Goal: Task Accomplishment & Management: Manage account settings

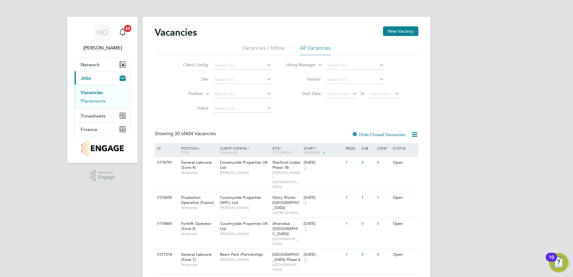
click at [94, 103] on link "Placements" at bounding box center [93, 101] width 25 height 6
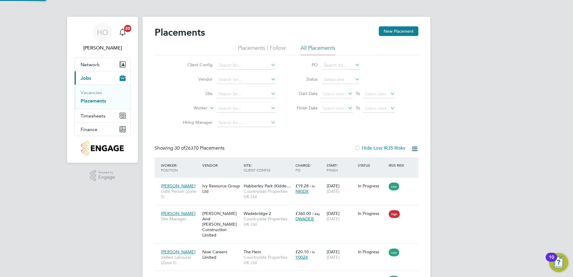
click at [254, 44] on div "Placements New Placement" at bounding box center [287, 35] width 264 height 18
click at [235, 96] on input at bounding box center [246, 94] width 59 height 8
type input "kere"
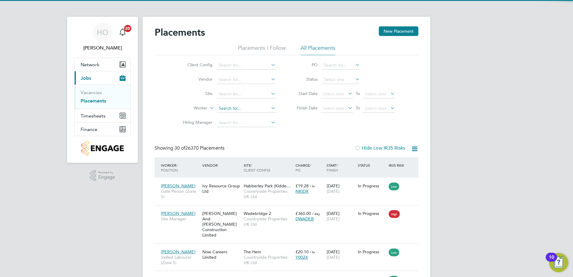
drag, startPoint x: 244, startPoint y: 104, endPoint x: 244, endPoint y: 111, distance: 6.6
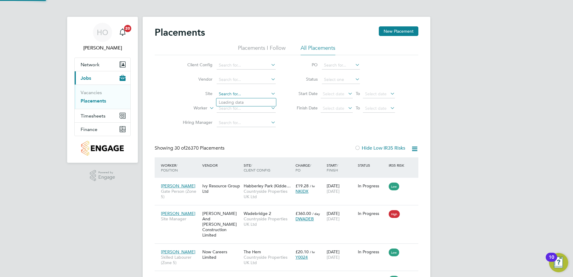
click at [241, 94] on input at bounding box center [246, 94] width 59 height 8
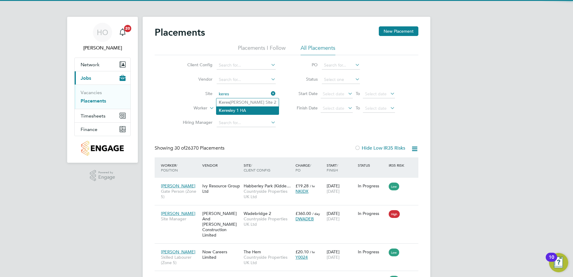
click at [233, 110] on li "Keres ley 1 HA" at bounding box center [247, 110] width 62 height 8
type input "Keresley 1 HA"
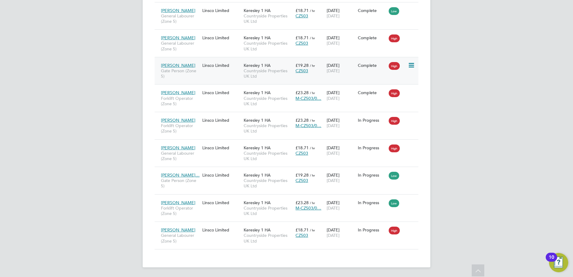
click at [222, 65] on div "Linsco Limited" at bounding box center [221, 65] width 41 height 11
click at [315, 242] on div "Edoh Agbodja General Labourer (Zone 5) Linsco Limited Keresley 1 HA Countryside…" at bounding box center [287, 235] width 264 height 28
drag, startPoint x: 185, startPoint y: 232, endPoint x: 177, endPoint y: 230, distance: 8.6
click at [177, 230] on span "[PERSON_NAME]" at bounding box center [178, 229] width 34 height 5
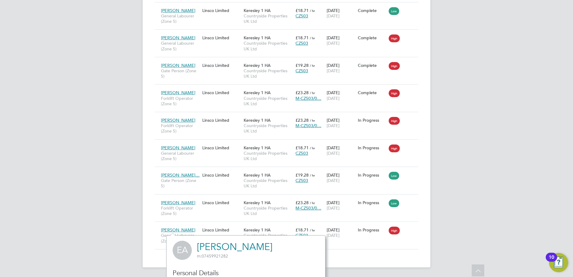
scroll to position [173, 159]
click at [201, 227] on div "Linsco Limited" at bounding box center [221, 229] width 41 height 11
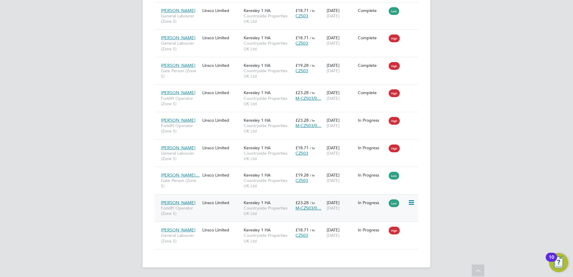
click at [266, 216] on div "Keresley 1 HA Countryside Properties UK Ltd" at bounding box center [268, 208] width 52 height 22
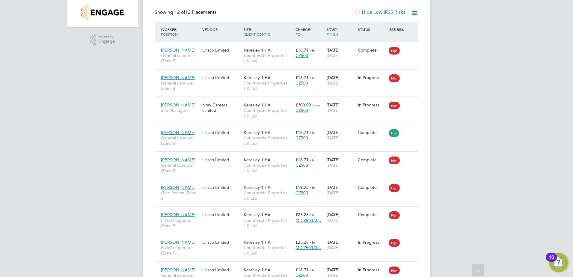
scroll to position [0, 0]
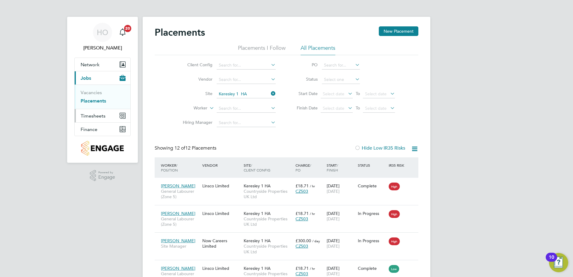
drag, startPoint x: 93, startPoint y: 119, endPoint x: 101, endPoint y: 112, distance: 10.4
drag, startPoint x: 101, startPoint y: 112, endPoint x: 91, endPoint y: 115, distance: 10.3
click at [91, 115] on span "Timesheets" at bounding box center [93, 116] width 25 height 6
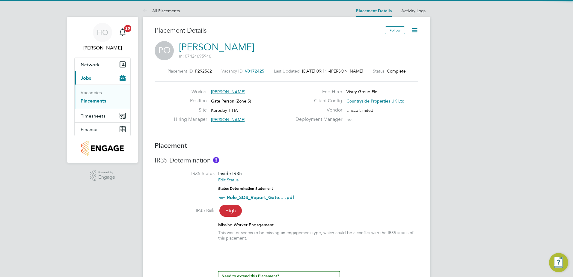
click at [418, 31] on icon at bounding box center [414, 29] width 7 height 7
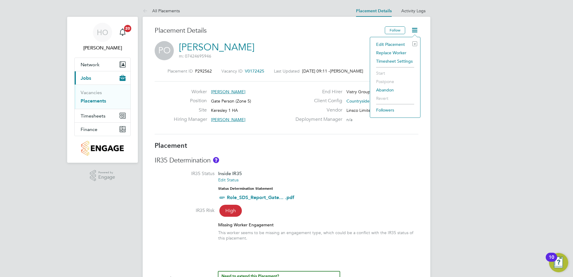
click at [408, 43] on li "Edit Placement e" at bounding box center [395, 44] width 44 height 8
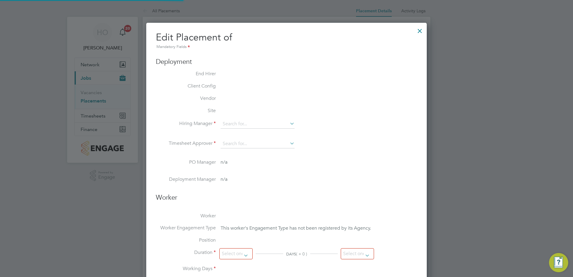
type input "[PERSON_NAME]"
type input "09 Jun 2025"
type input "31 Jul 2025"
type input "07:30"
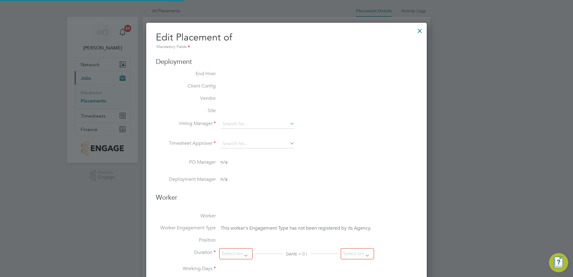
type input "16:30"
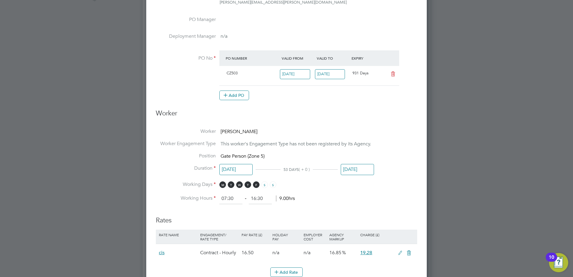
click at [361, 168] on input "31 Jul 2025" at bounding box center [357, 169] width 33 height 11
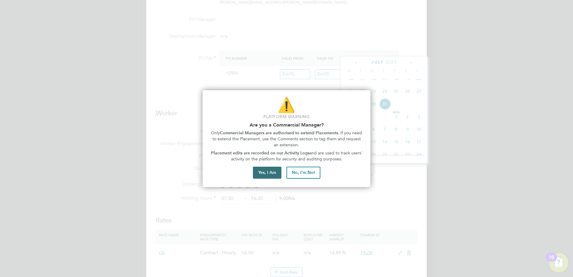
click at [260, 176] on button "Yes, I Am" at bounding box center [267, 173] width 28 height 12
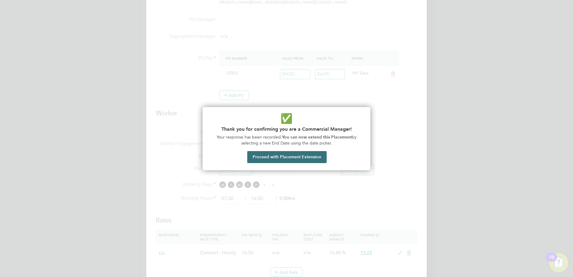
click at [274, 156] on button "Proceed with Placement Extension" at bounding box center [286, 157] width 79 height 12
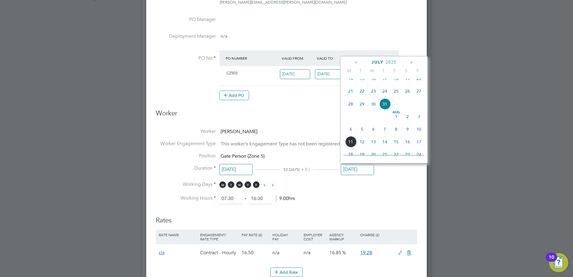
click at [411, 61] on icon at bounding box center [412, 62] width 6 height 7
click at [364, 133] on span "30" at bounding box center [361, 126] width 11 height 11
type input "30 Sep 2025"
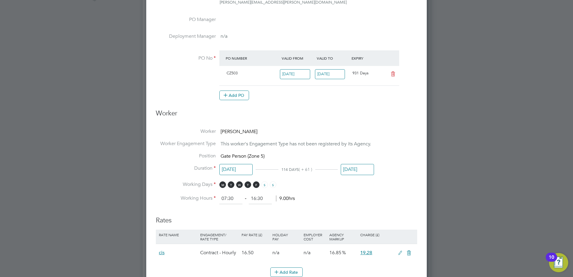
click at [349, 198] on li "Working Hours 07:30 ‐ 16:30 9.00hrs" at bounding box center [286, 198] width 261 height 11
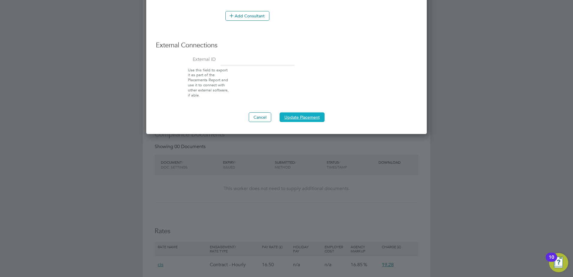
click at [306, 120] on button "Update Placement" at bounding box center [302, 117] width 45 height 10
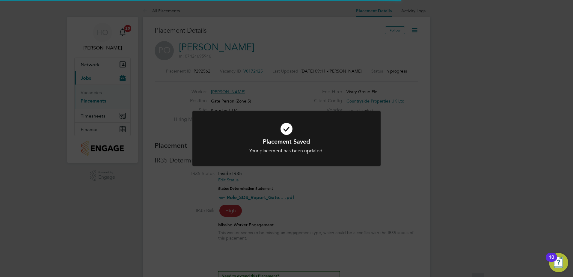
click at [89, 107] on div "Placement Saved Your placement has been updated. Cancel Okay" at bounding box center [286, 138] width 573 height 277
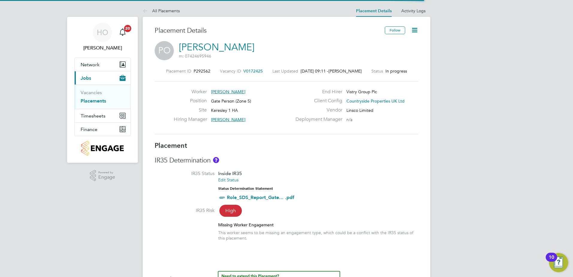
click at [88, 102] on link "Placements" at bounding box center [93, 101] width 25 height 6
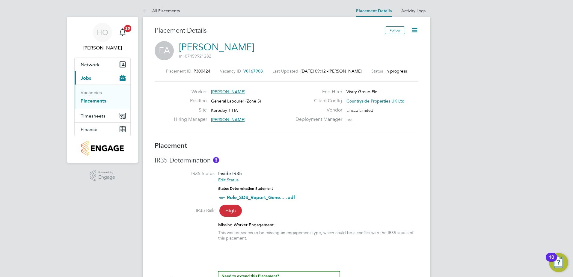
click at [418, 30] on icon at bounding box center [414, 29] width 7 height 7
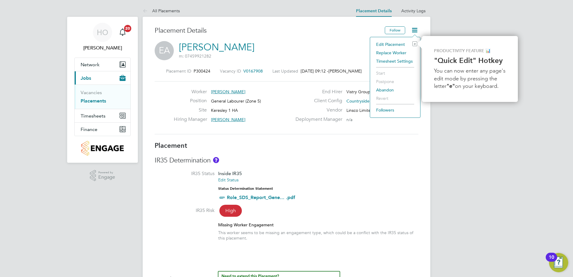
click at [347, 204] on li "IR35 Status Inside IR35 Edit Status Status Determination Statement Role_SDS_Rep…" at bounding box center [287, 189] width 264 height 37
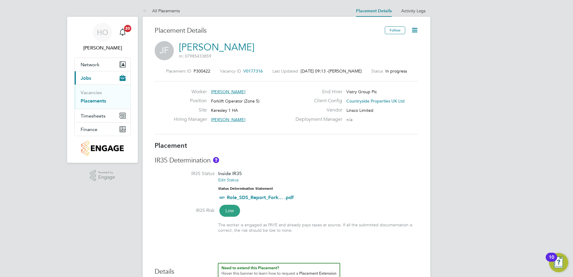
click at [414, 27] on icon at bounding box center [414, 29] width 7 height 7
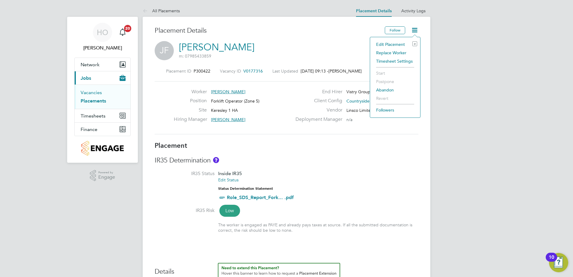
click at [100, 92] on link "Vacancies" at bounding box center [91, 93] width 21 height 6
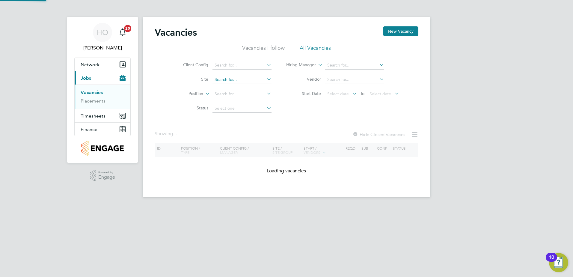
click at [253, 79] on input at bounding box center [241, 80] width 59 height 8
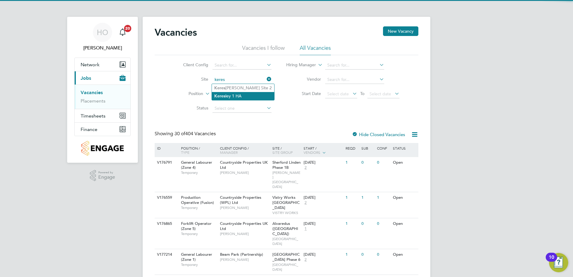
click at [250, 94] on li "Keres ley 1 HA" at bounding box center [243, 96] width 62 height 8
type input "Keresley 1 HA"
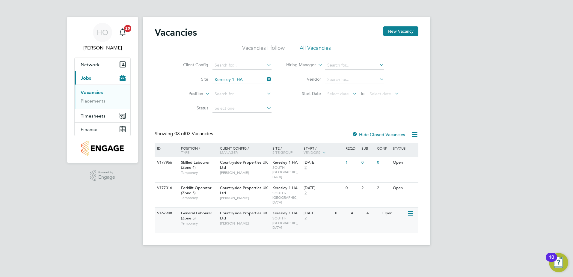
click at [405, 208] on div "Open" at bounding box center [394, 213] width 26 height 11
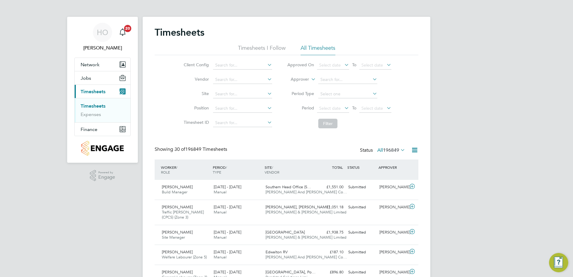
click at [250, 89] on li "Site" at bounding box center [226, 94] width 105 height 14
click at [248, 95] on input at bounding box center [242, 94] width 59 height 8
click at [250, 100] on li "Keresley 1 HA" at bounding box center [242, 102] width 60 height 8
type input "Keresley 1 HA"
click at [336, 127] on button "Filter" at bounding box center [327, 124] width 19 height 10
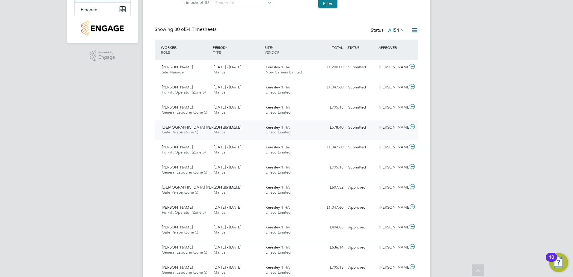
click at [259, 137] on div "[DATE] - [DATE] Manual" at bounding box center [237, 130] width 52 height 15
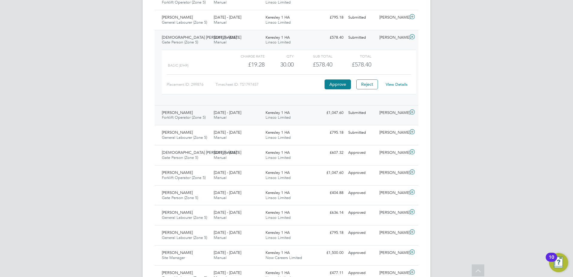
click at [213, 118] on div "[DATE] - [DATE] Manual" at bounding box center [237, 115] width 52 height 15
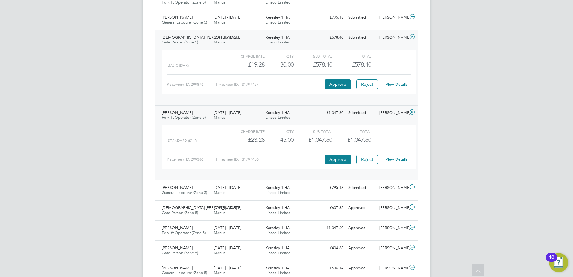
click at [213, 118] on div "[DATE] - [DATE] Manual" at bounding box center [237, 115] width 52 height 15
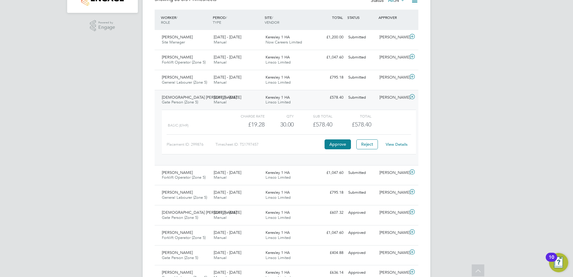
click at [227, 95] on span "[DATE] - [DATE]" at bounding box center [228, 97] width 28 height 5
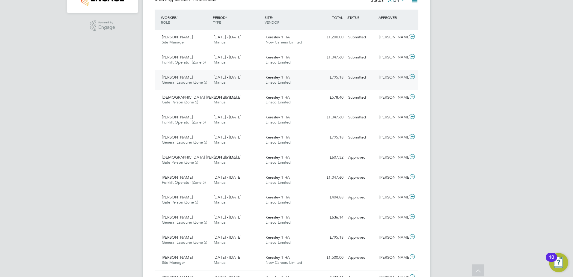
click at [225, 82] on span "Manual" at bounding box center [220, 82] width 13 height 5
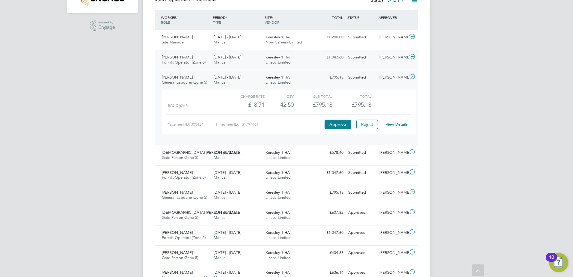
click at [216, 68] on div "[PERSON_NAME] Forklift Operator (Zone 5) [DATE] - [DATE] [DATE] - [DATE] Manual…" at bounding box center [287, 60] width 264 height 20
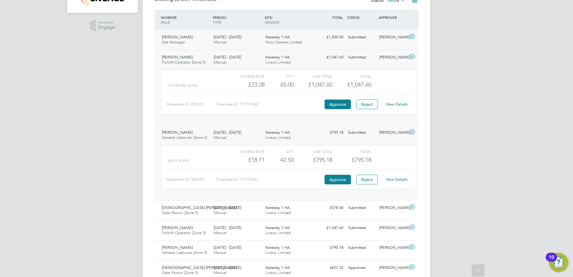
click at [222, 44] on span "Manual" at bounding box center [220, 42] width 13 height 5
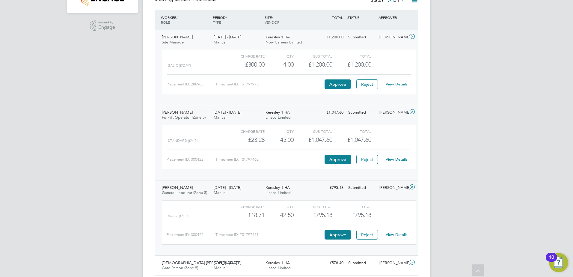
click at [222, 44] on span "Manual" at bounding box center [220, 42] width 13 height 5
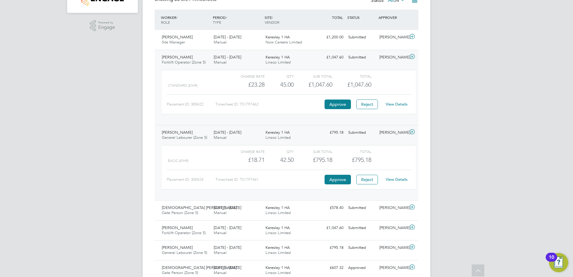
click at [229, 67] on div "[DATE] - [DATE] Manual" at bounding box center [237, 59] width 52 height 15
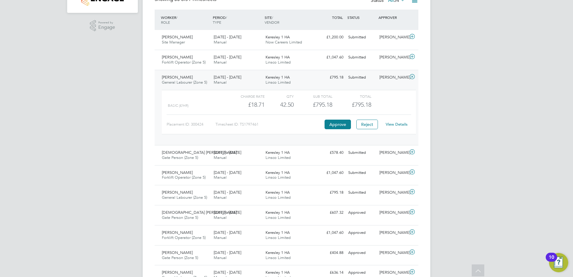
click at [231, 79] on span "[DATE] - [DATE]" at bounding box center [228, 77] width 28 height 5
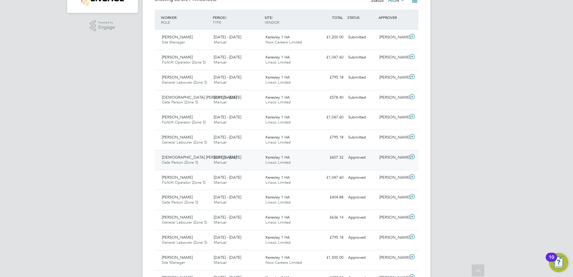
click at [195, 157] on span "[DEMOGRAPHIC_DATA] [PERSON_NAME]…" at bounding box center [201, 157] width 79 height 5
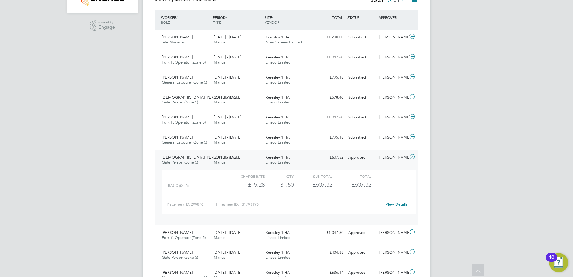
click at [195, 157] on span "[DEMOGRAPHIC_DATA] [PERSON_NAME]…" at bounding box center [201, 157] width 79 height 5
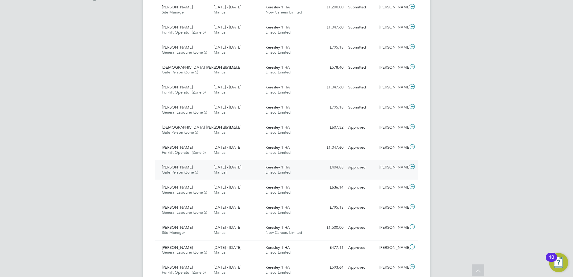
click at [196, 162] on div "[PERSON_NAME] Gate Person (Zone 5) [DATE] - [DATE]" at bounding box center [185, 169] width 52 height 15
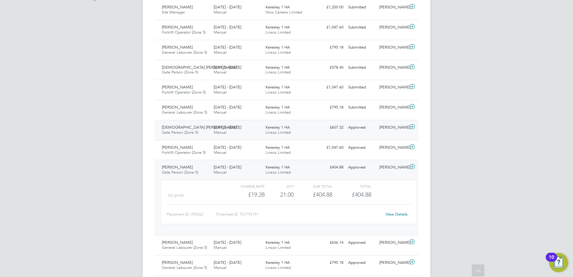
click at [209, 124] on div "[DEMOGRAPHIC_DATA] [PERSON_NAME]… Gate Person (Zone 5) [DATE] - [DATE]" at bounding box center [185, 130] width 52 height 15
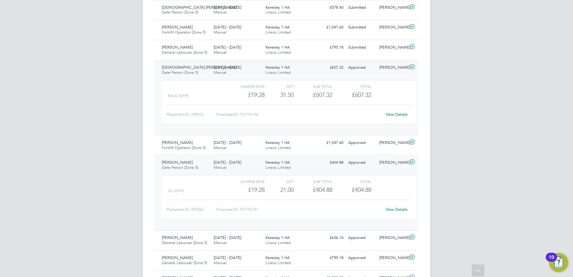
click at [229, 69] on span "[DATE] - [DATE]" at bounding box center [228, 67] width 28 height 5
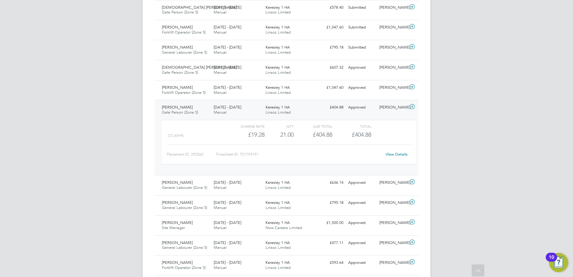
click at [229, 110] on div "[DATE] - [DATE] Manual" at bounding box center [237, 110] width 52 height 15
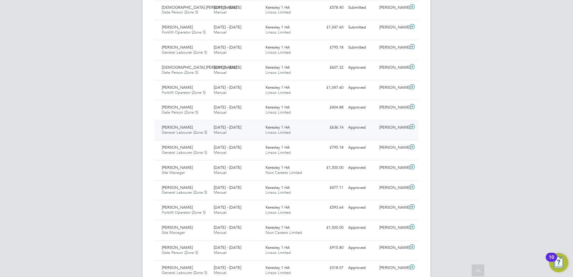
click at [220, 132] on span "Manual" at bounding box center [220, 132] width 13 height 5
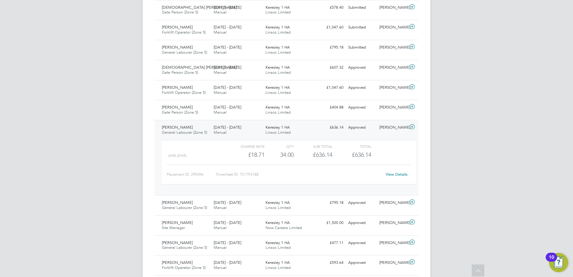
click at [220, 132] on span "Manual" at bounding box center [220, 132] width 13 height 5
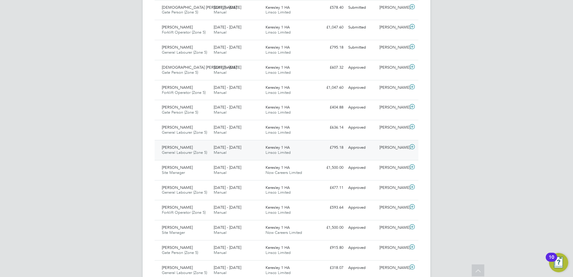
click at [209, 155] on div "[PERSON_NAME] General Labourer (Zone 5) [DATE] - [DATE]" at bounding box center [185, 150] width 52 height 15
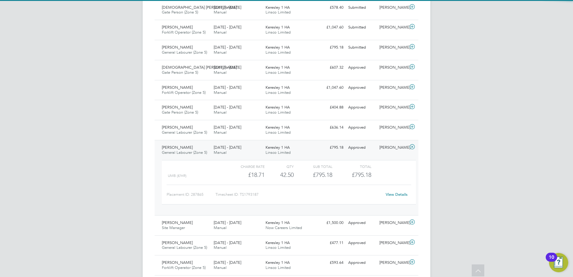
click at [208, 155] on div "[PERSON_NAME] General Labourer (Zone 5) [DATE] - [DATE]" at bounding box center [185, 150] width 52 height 15
